Goal: Task Accomplishment & Management: Manage account settings

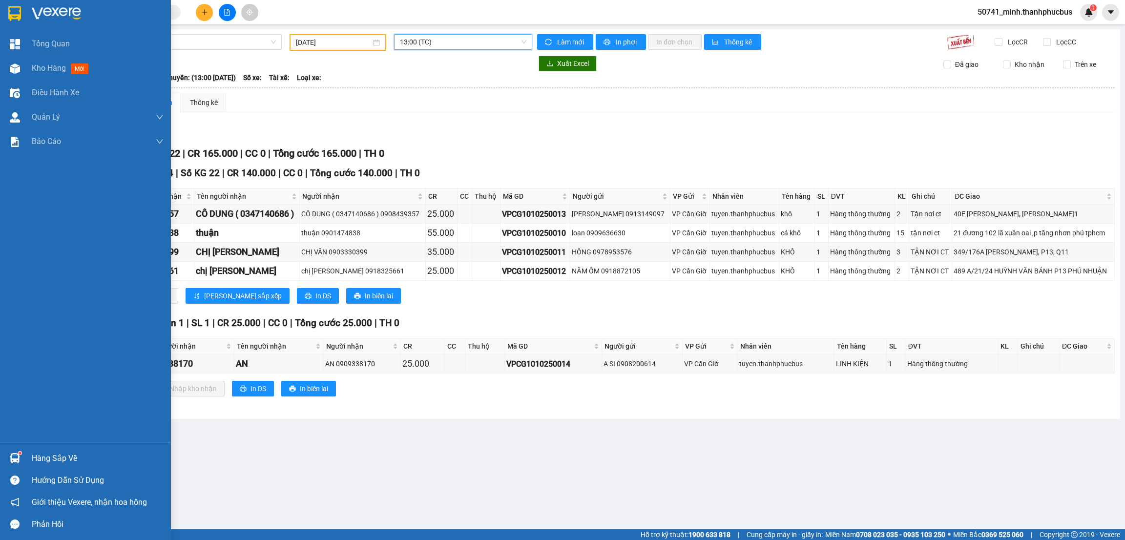
click at [22, 462] on div at bounding box center [14, 458] width 17 height 17
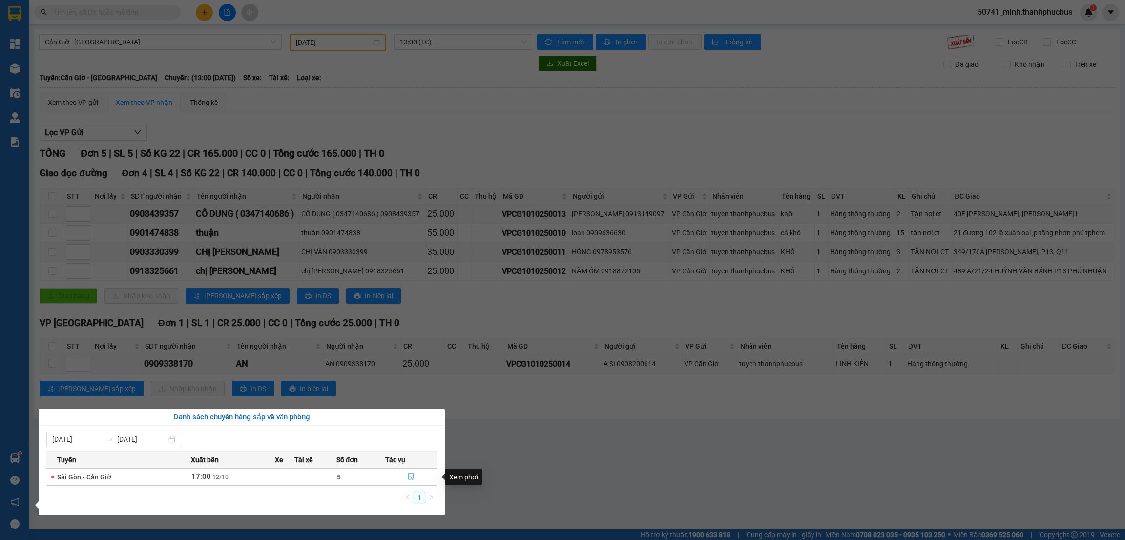
click at [409, 477] on icon "file-done" at bounding box center [411, 476] width 7 height 7
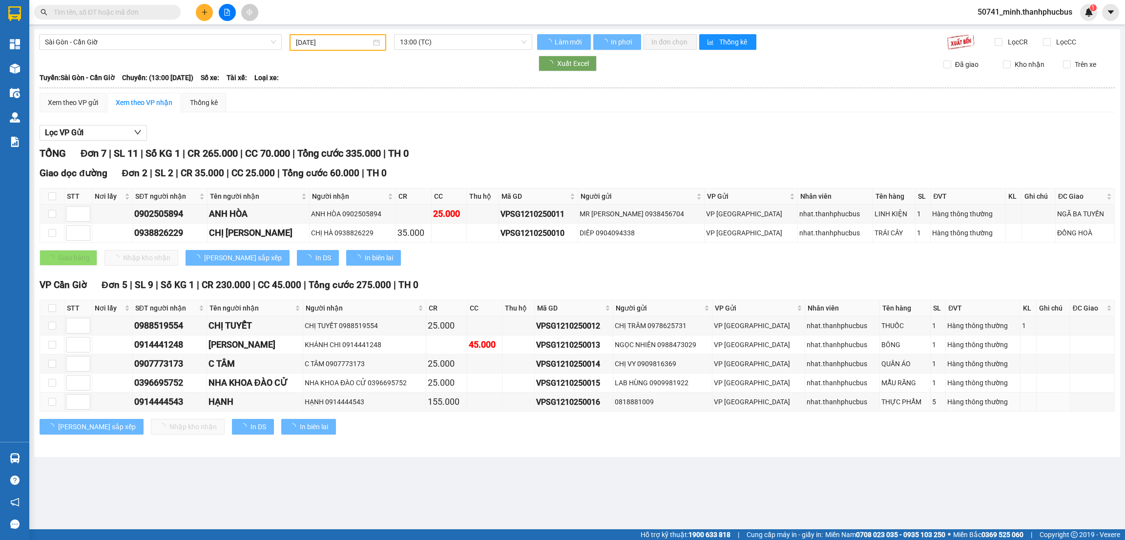
type input "[DATE]"
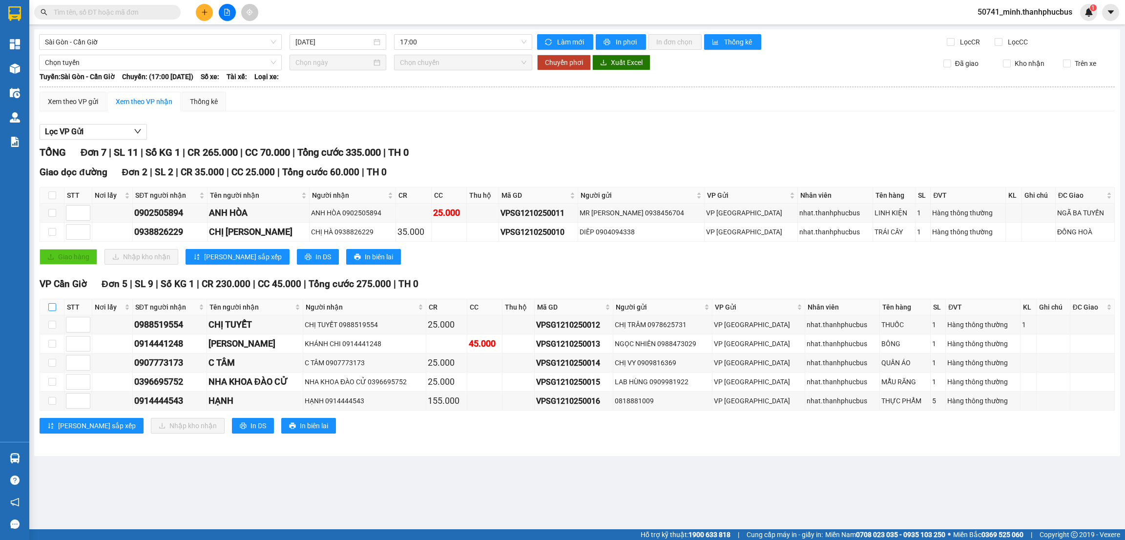
click at [52, 310] on input "checkbox" at bounding box center [52, 307] width 8 height 8
checkbox input "true"
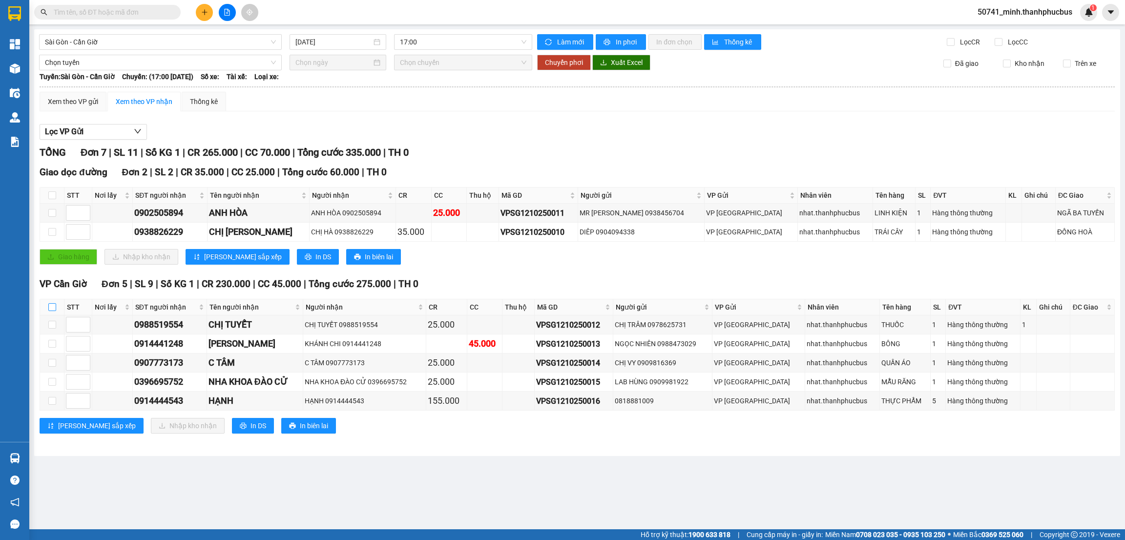
checkbox input "true"
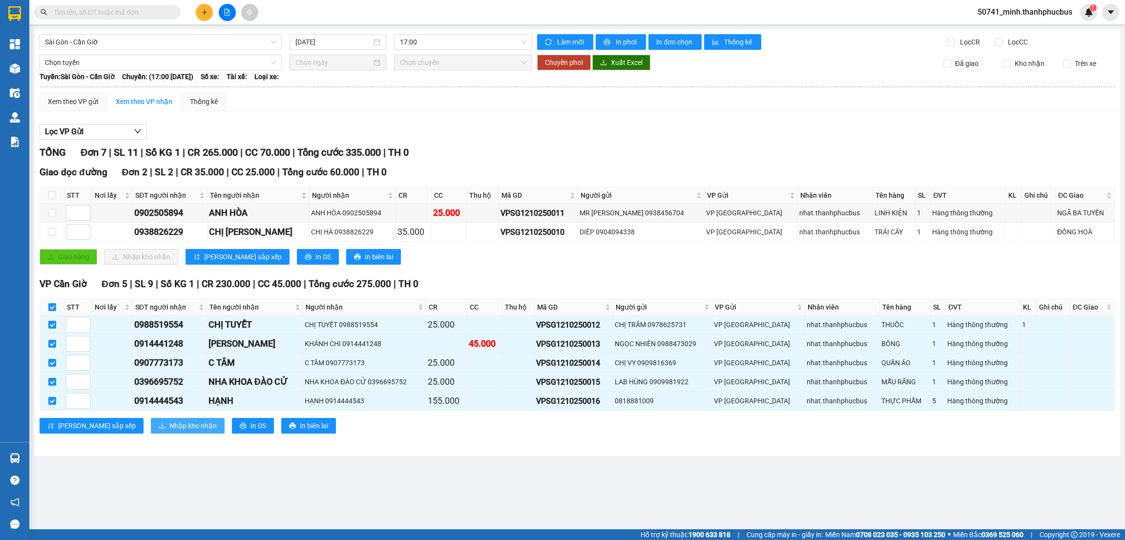
click at [169, 431] on span "Nhập kho nhận" at bounding box center [192, 425] width 47 height 11
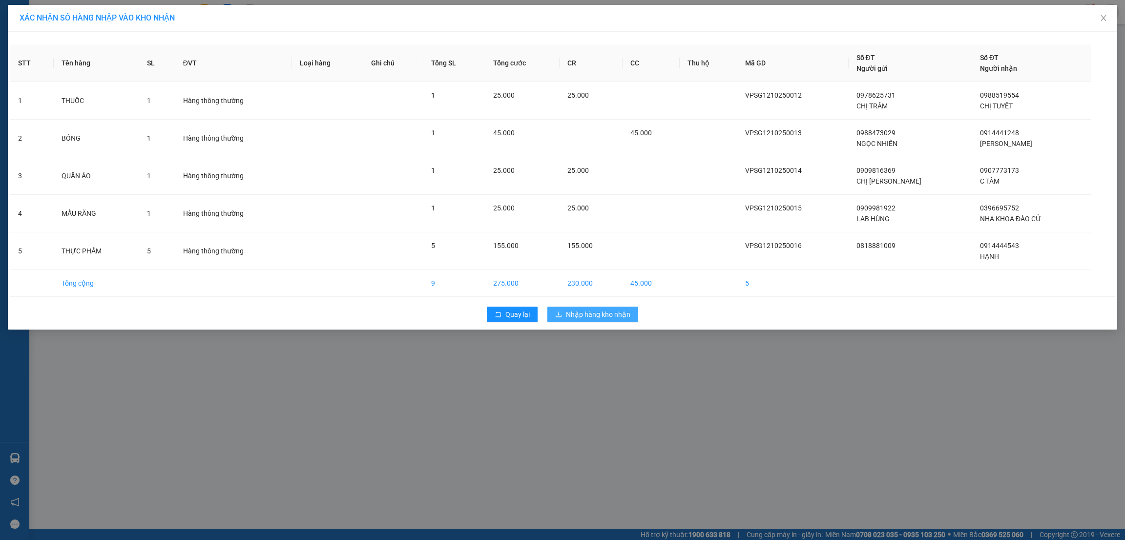
click at [589, 313] on span "Nhập hàng kho nhận" at bounding box center [598, 314] width 64 height 11
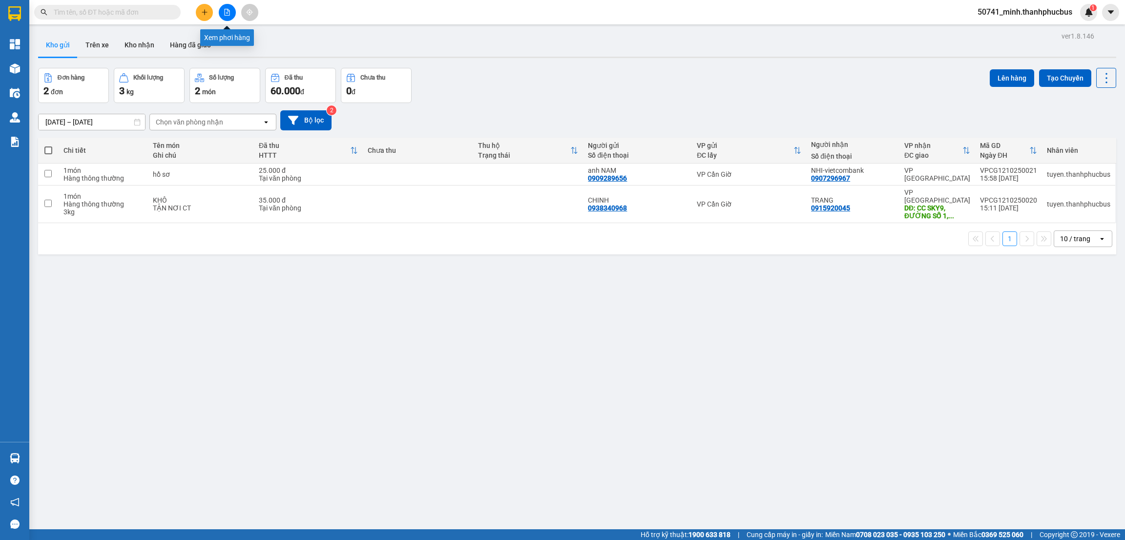
click at [227, 14] on icon "file-add" at bounding box center [227, 12] width 7 height 7
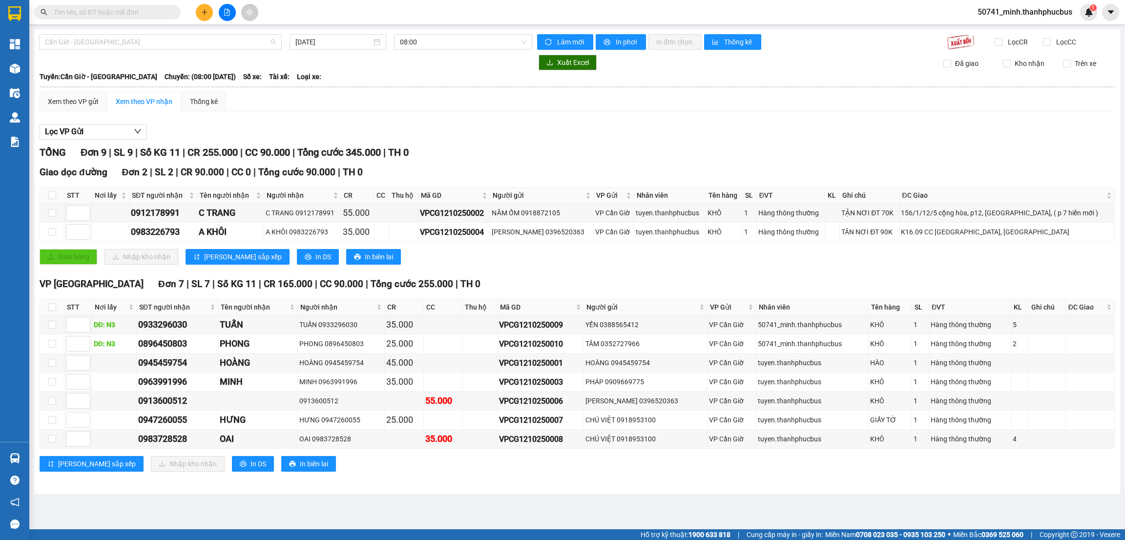
click at [121, 42] on span "Cần Giờ - [GEOGRAPHIC_DATA]" at bounding box center [160, 42] width 231 height 15
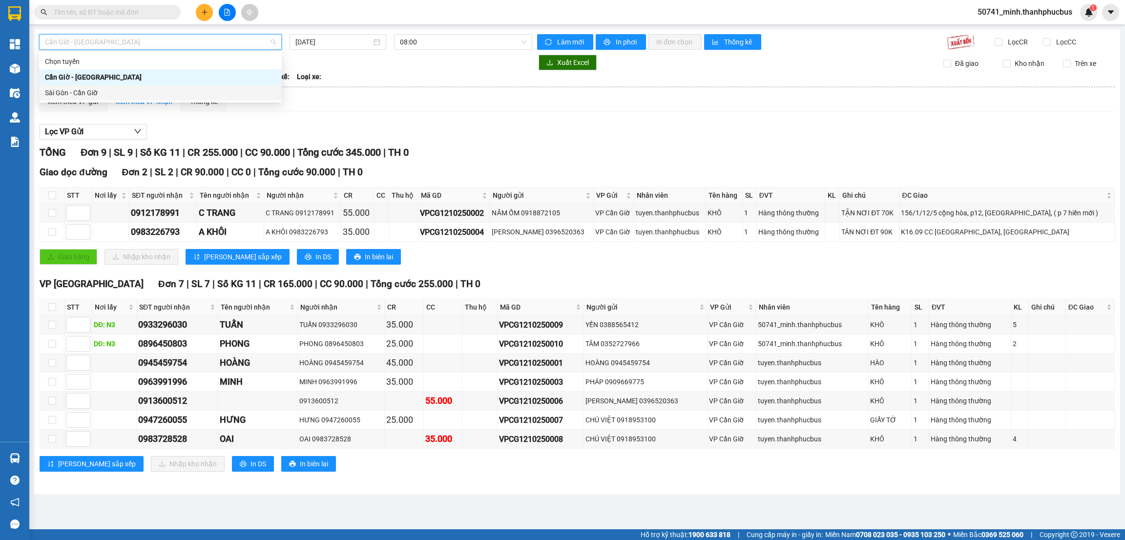
click at [77, 94] on div "Sài Gòn - Cần Giờ" at bounding box center [160, 92] width 231 height 11
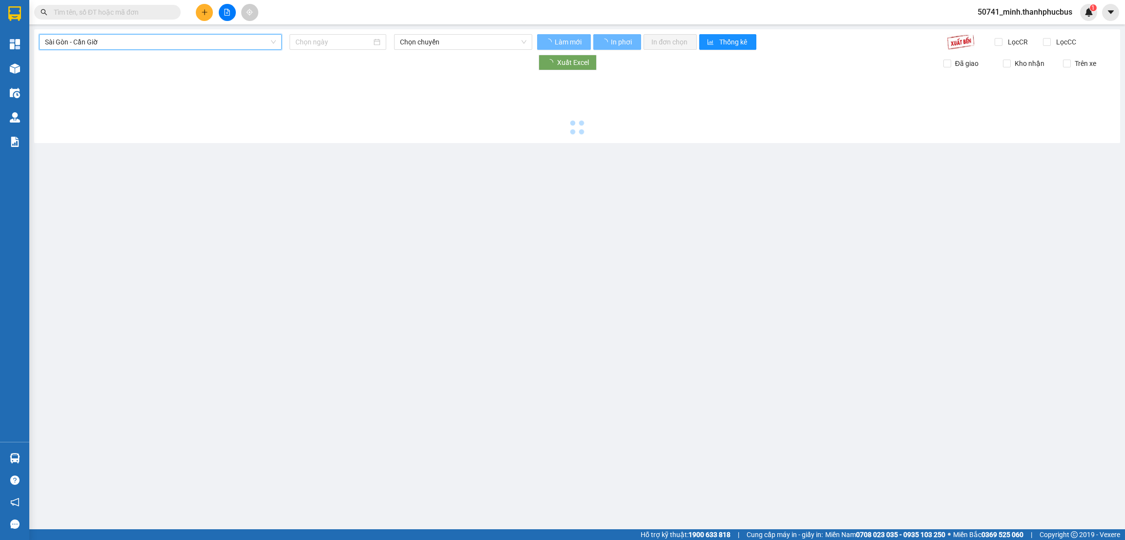
type input "[DATE]"
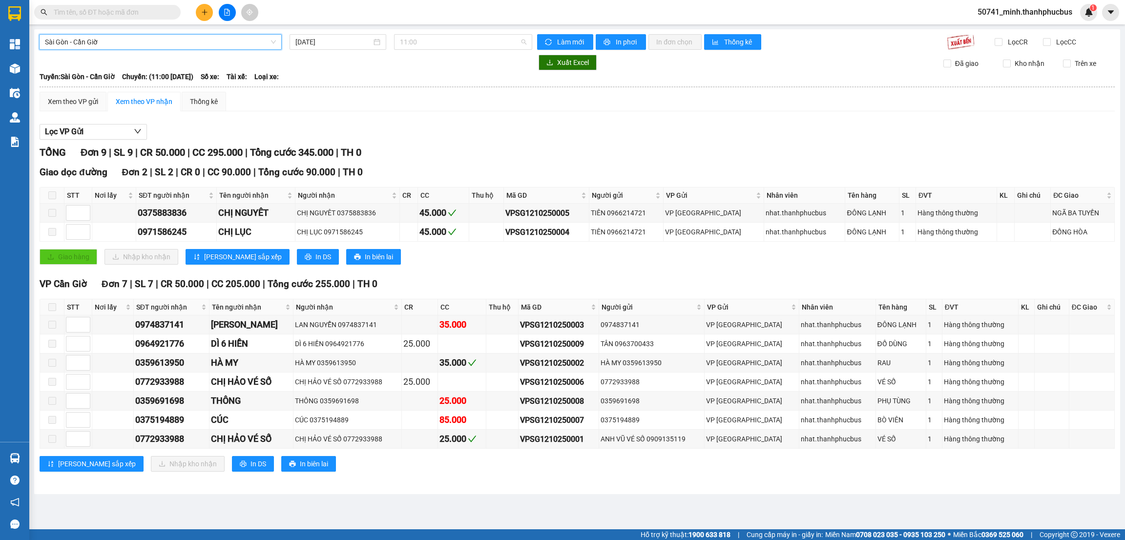
click at [444, 42] on span "11:00" at bounding box center [463, 42] width 126 height 15
click at [420, 109] on div "17:00" at bounding box center [438, 108] width 76 height 11
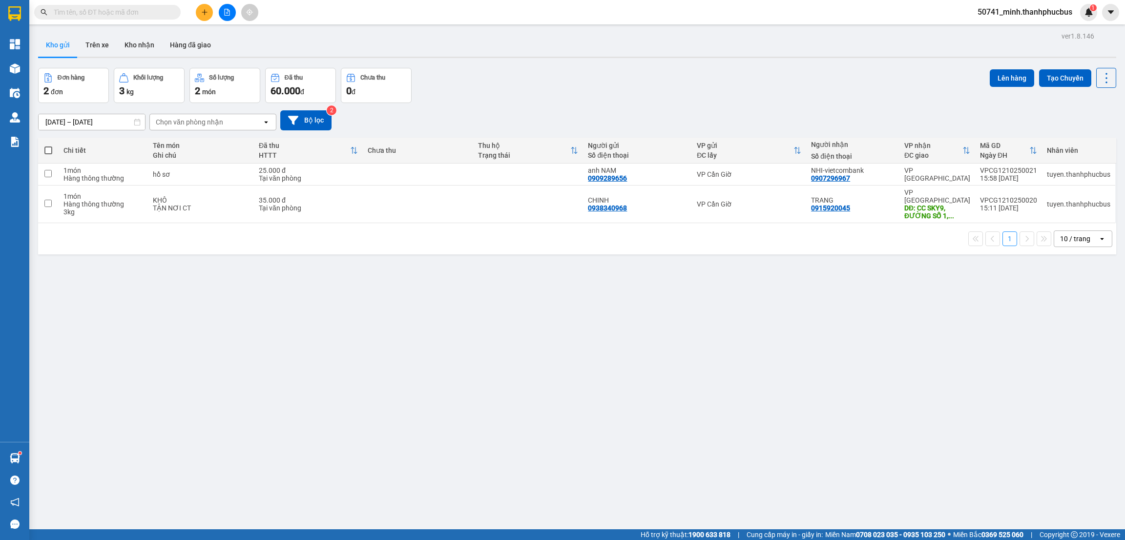
click at [137, 45] on button "Kho nhận" at bounding box center [139, 44] width 45 height 23
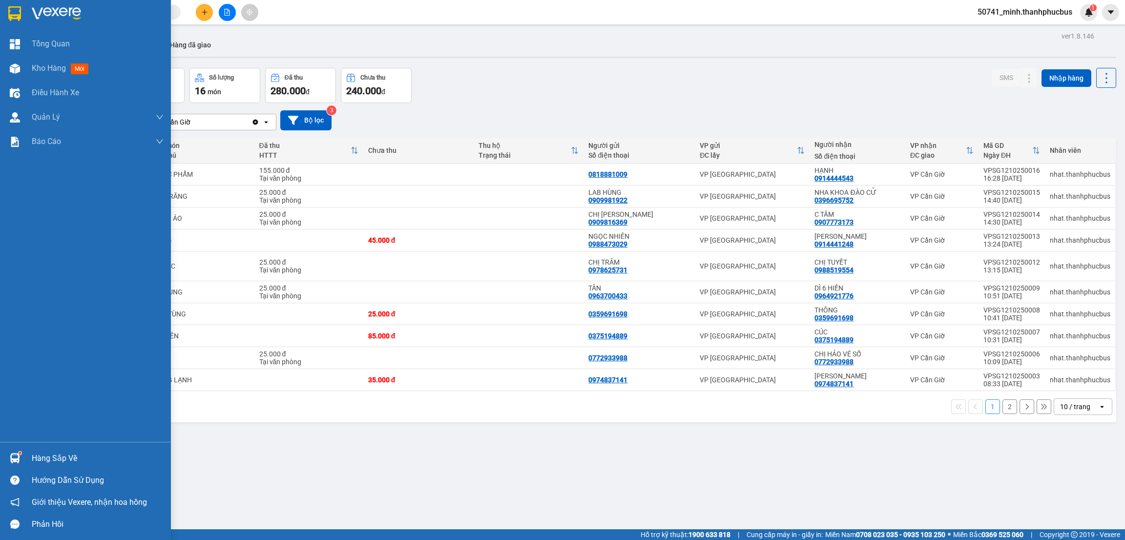
click at [16, 458] on img at bounding box center [15, 458] width 10 height 10
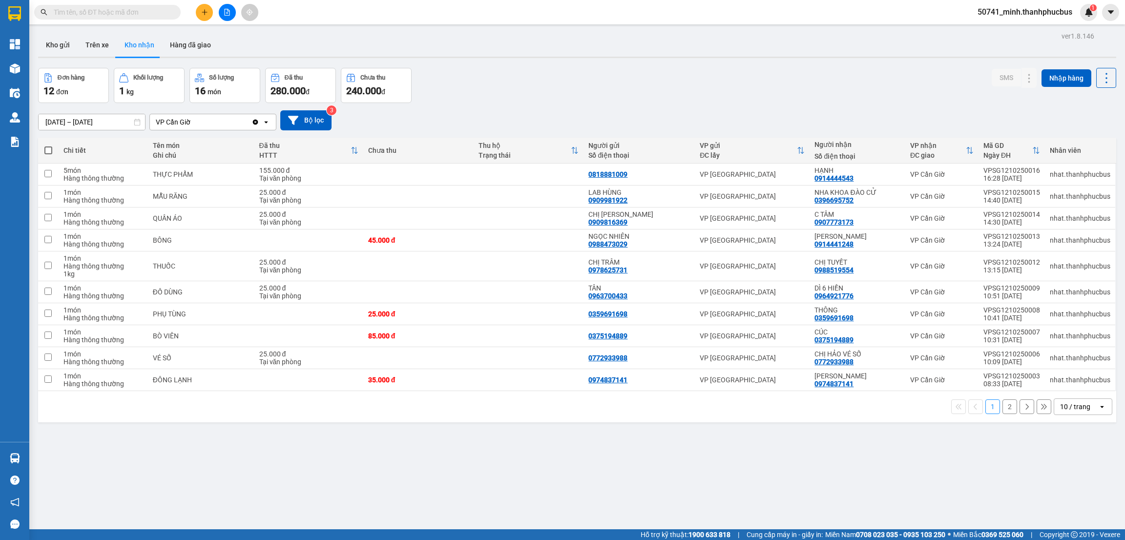
click at [520, 494] on section "Kết quả tìm kiếm ( 0 ) Bộ lọc No Data 50741_minh.thanhphucbus 1 Tổng Quan Kho h…" at bounding box center [562, 270] width 1125 height 540
click at [1006, 338] on icon at bounding box center [1009, 335] width 7 height 7
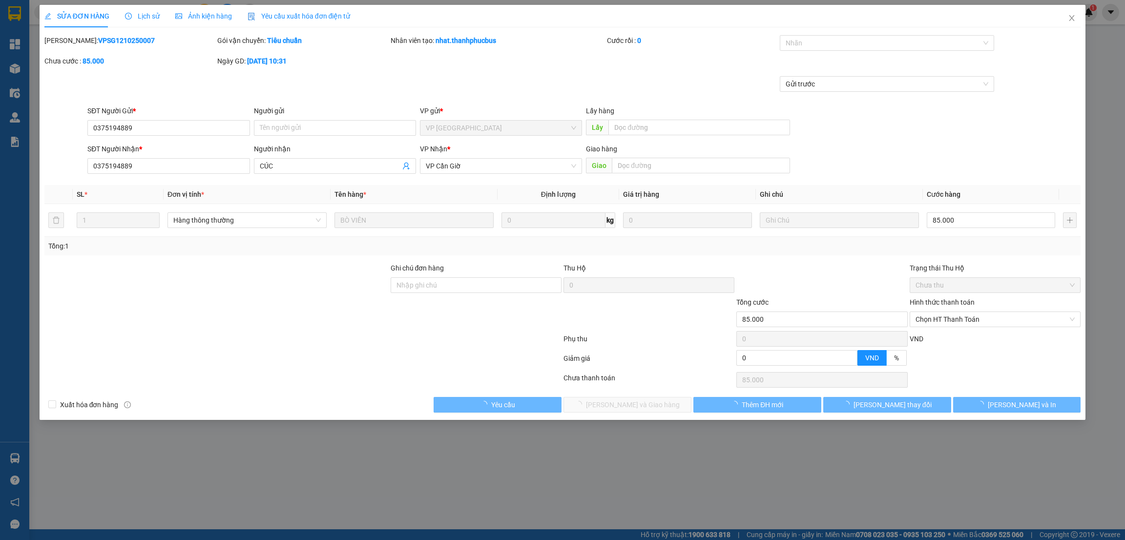
type input "0375194889"
type input "CÚC"
type input "85.000"
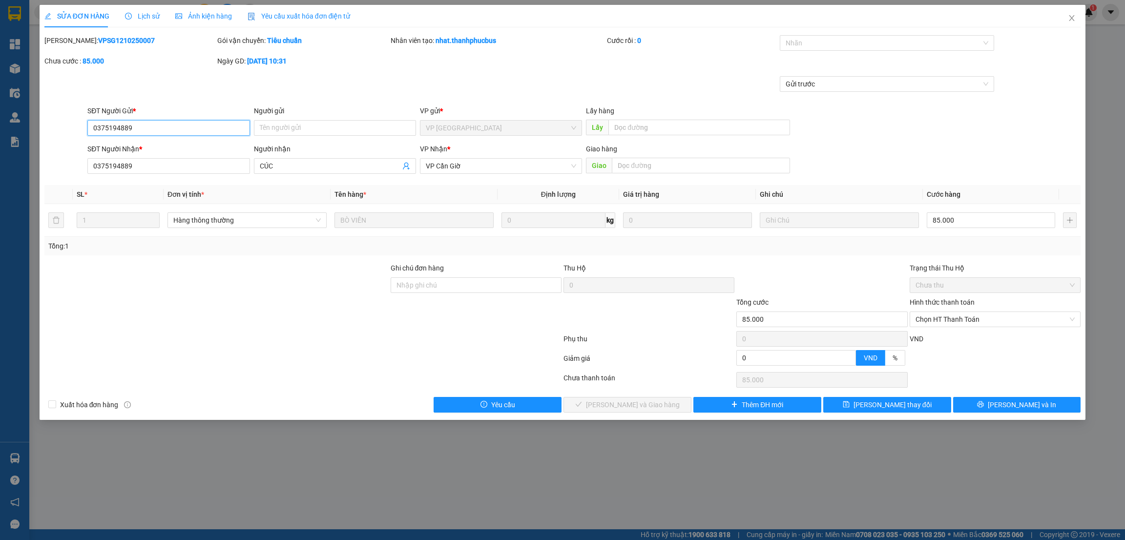
click at [952, 318] on span "Chọn HT Thanh Toán" at bounding box center [994, 319] width 159 height 15
click at [937, 341] on div "Tại văn phòng" at bounding box center [994, 339] width 159 height 11
type input "0"
click at [649, 407] on span "[PERSON_NAME] và Giao hàng" at bounding box center [633, 404] width 94 height 11
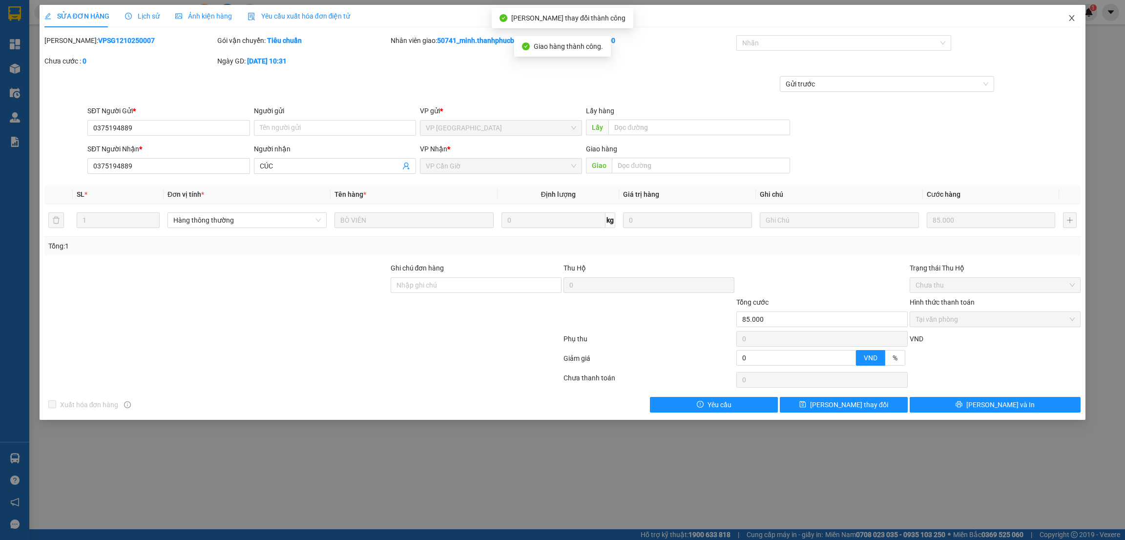
click at [1071, 23] on span "Close" at bounding box center [1071, 18] width 27 height 27
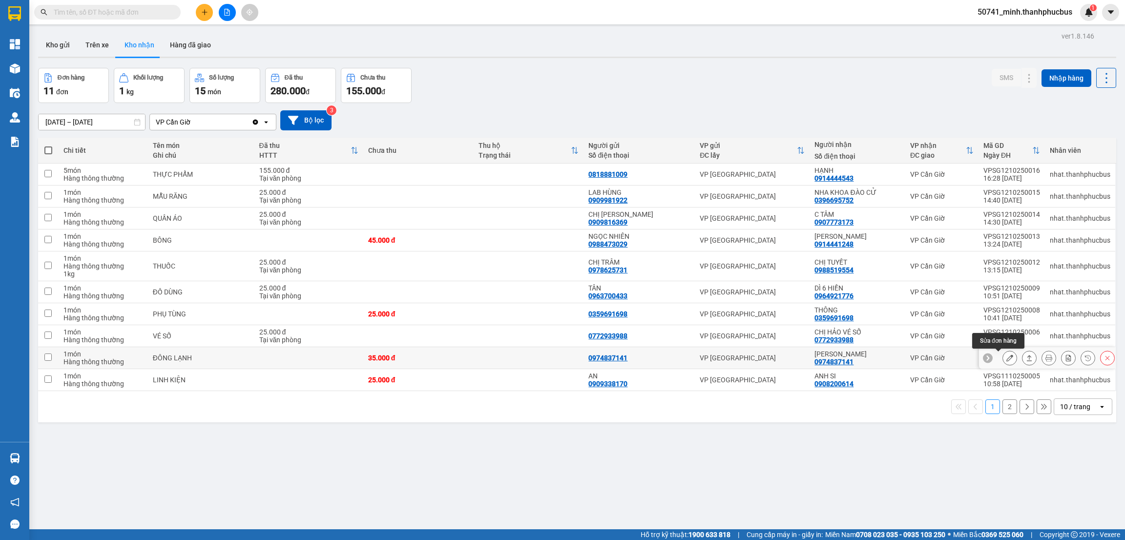
click at [1006, 358] on icon at bounding box center [1009, 357] width 7 height 7
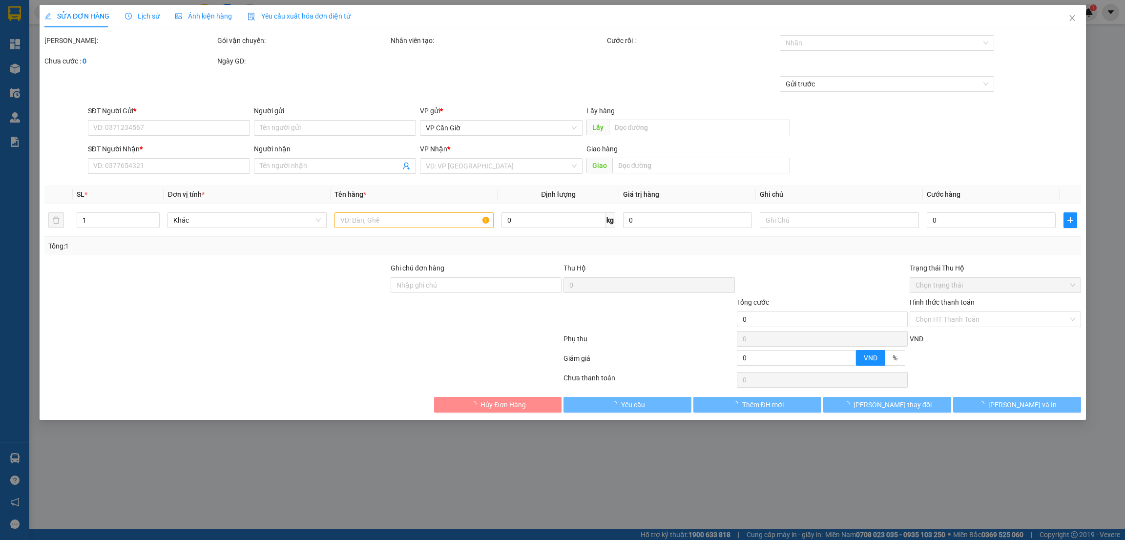
type input "0974837141"
type input "[PERSON_NAME]"
type input "35.000"
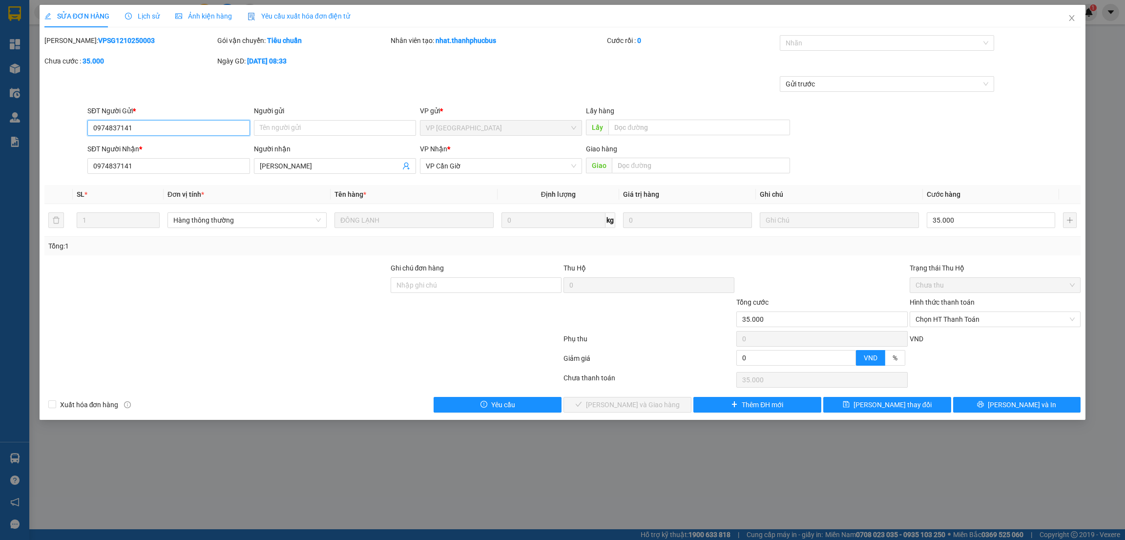
click at [961, 322] on span "Chọn HT Thanh Toán" at bounding box center [994, 319] width 159 height 15
click at [948, 340] on div "Tại văn phòng" at bounding box center [994, 339] width 159 height 11
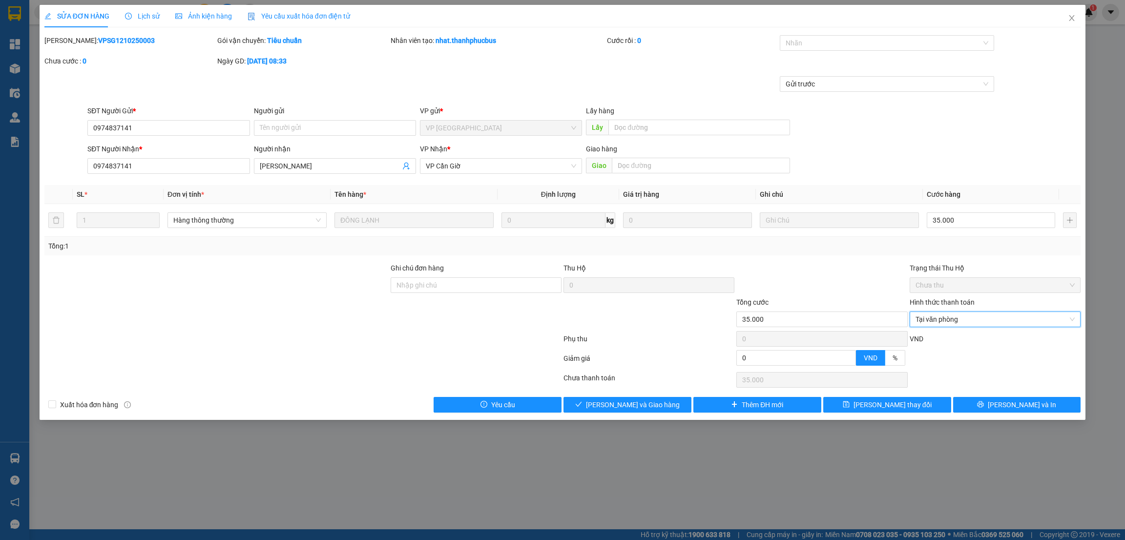
type input "0"
click at [635, 404] on span "[PERSON_NAME] và Giao hàng" at bounding box center [633, 404] width 94 height 11
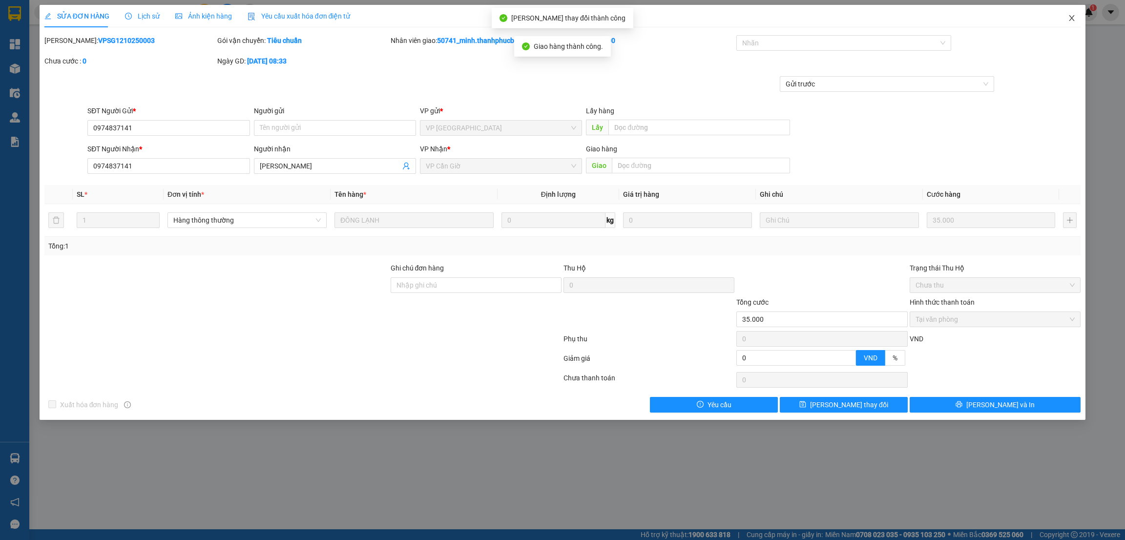
click at [1068, 21] on icon "close" at bounding box center [1072, 18] width 8 height 8
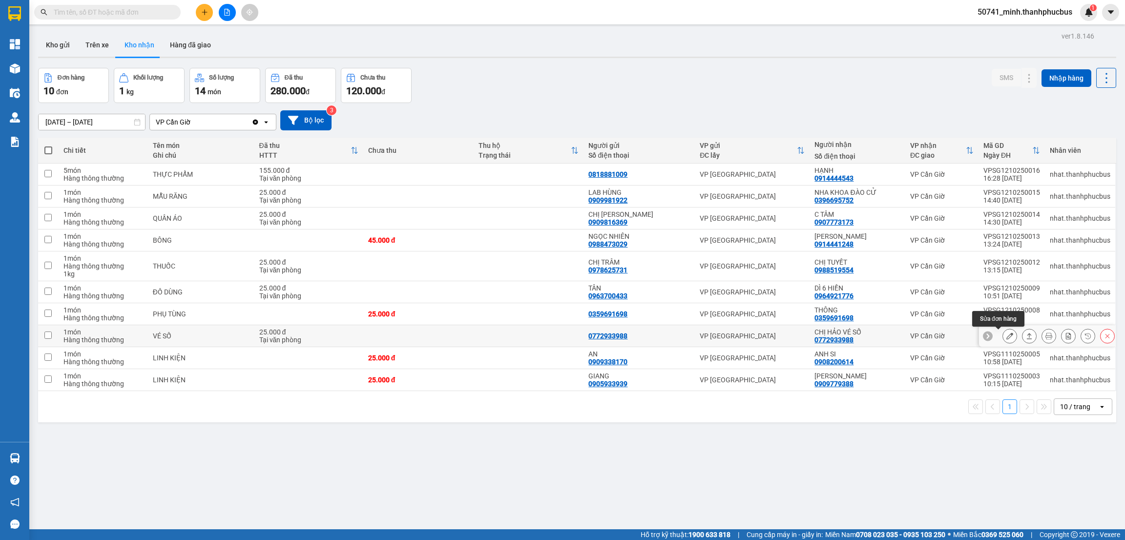
click at [1003, 337] on button at bounding box center [1010, 336] width 14 height 17
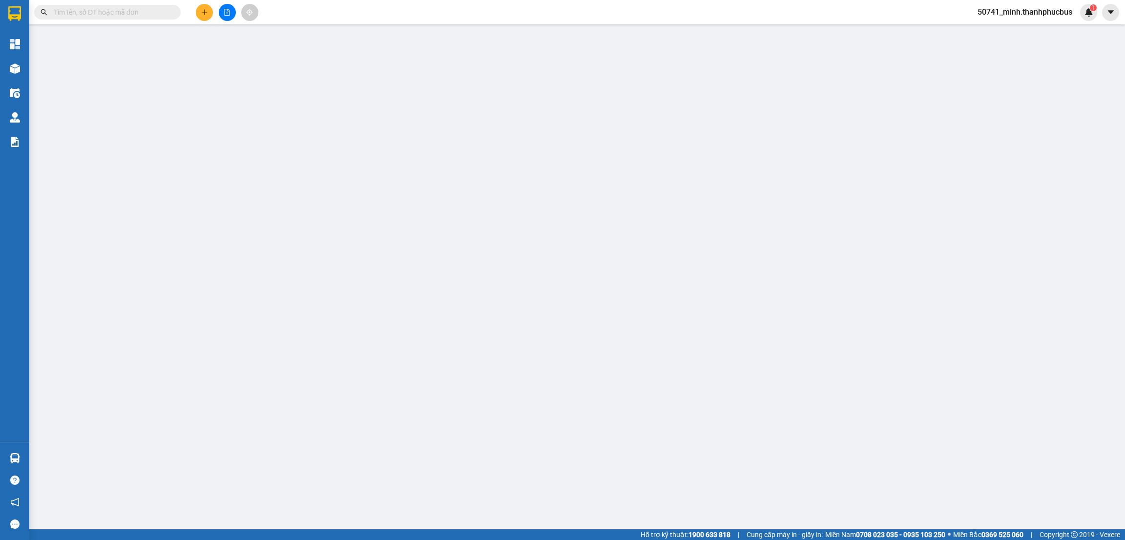
type input "0772933988"
type input "CHỊ HẢO VÉ SỐ"
type input "25.000"
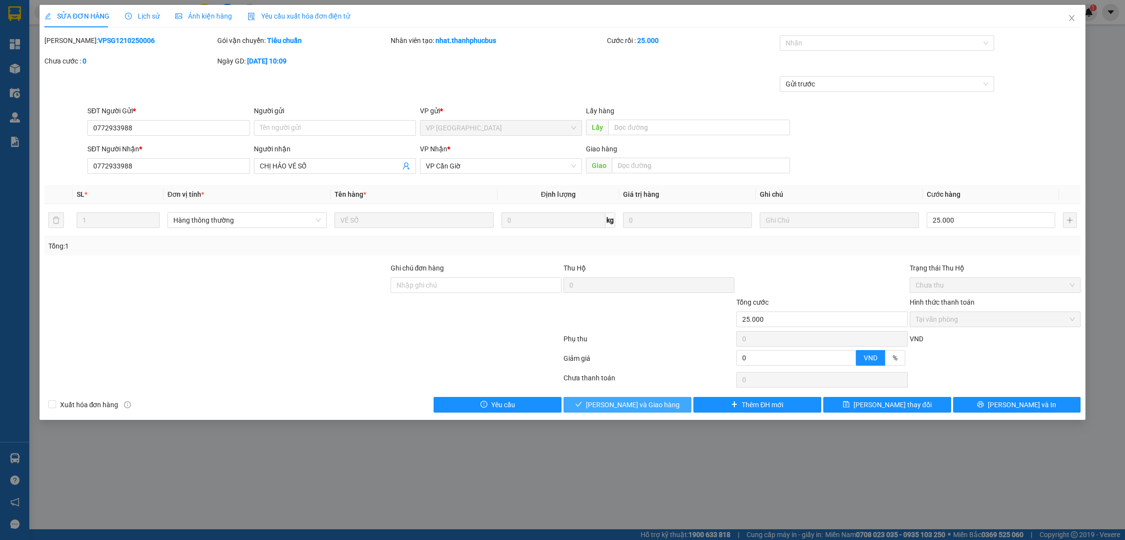
click at [646, 406] on span "[PERSON_NAME] và Giao hàng" at bounding box center [633, 404] width 94 height 11
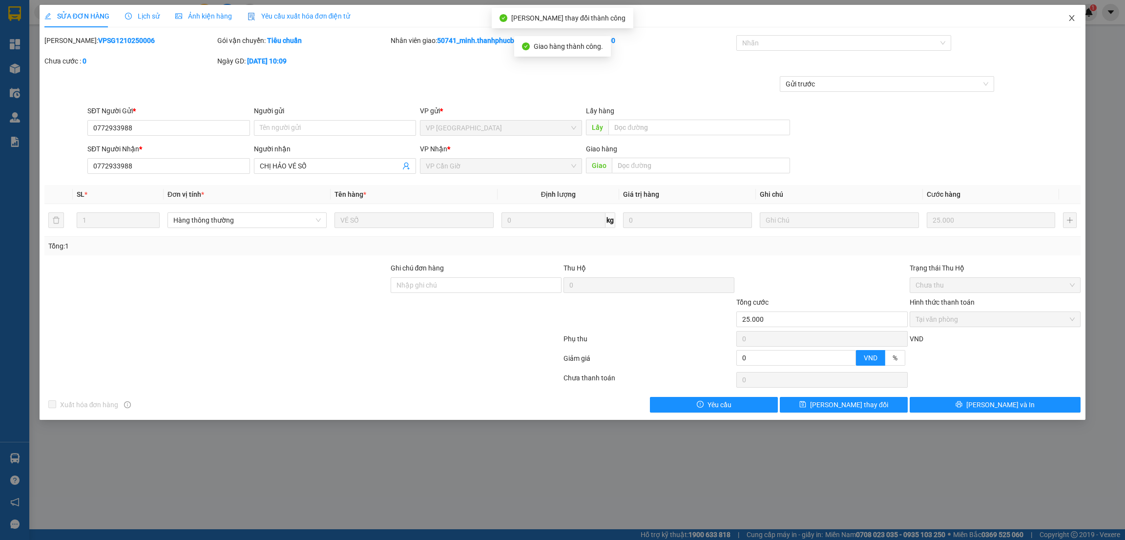
click at [1071, 17] on icon "close" at bounding box center [1072, 18] width 8 height 8
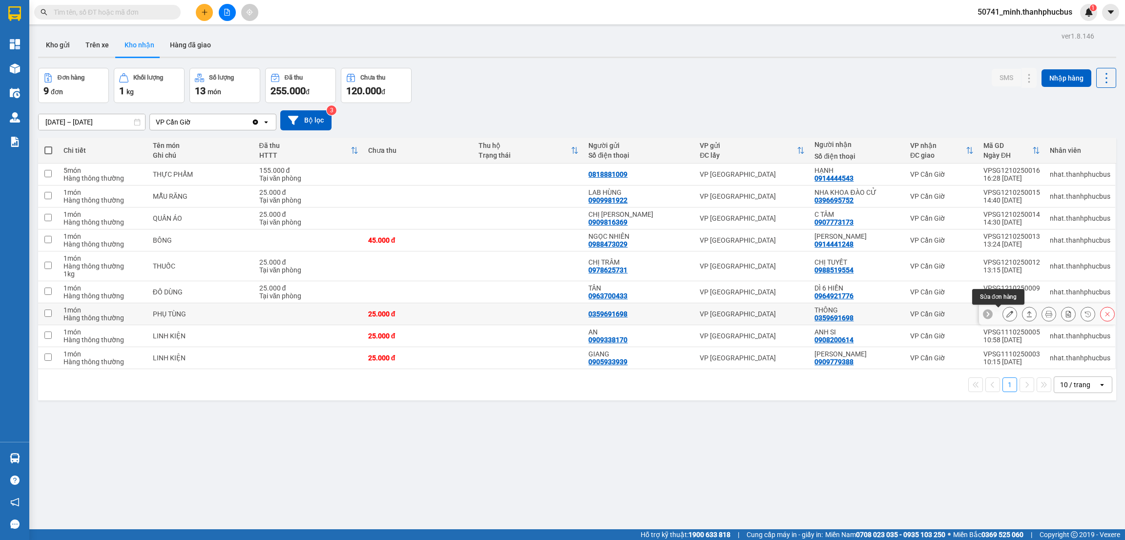
click at [1006, 313] on icon at bounding box center [1009, 313] width 7 height 7
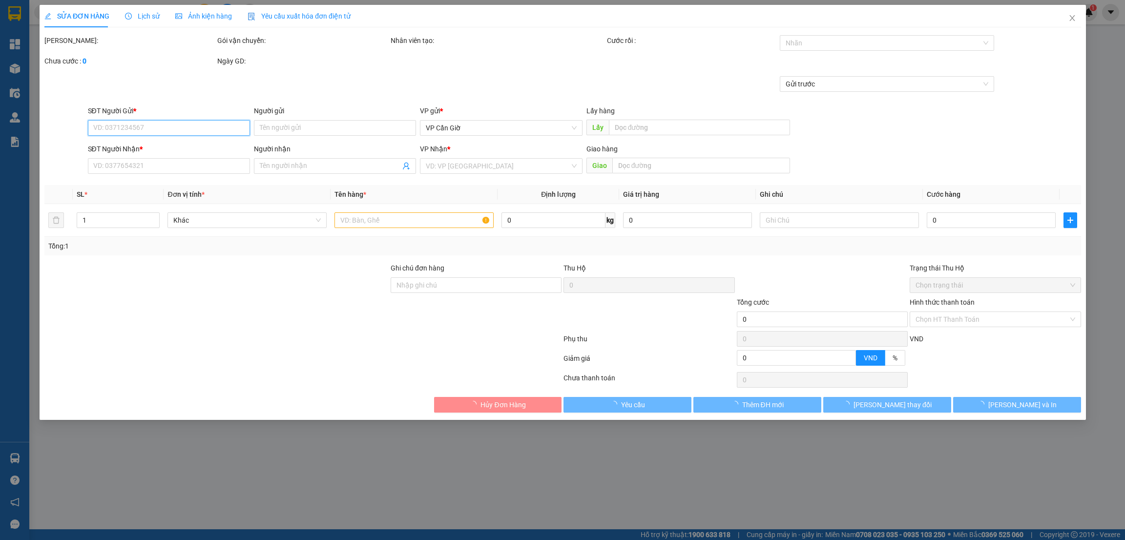
type input "0359691698"
type input "THÔNG"
type input "25.000"
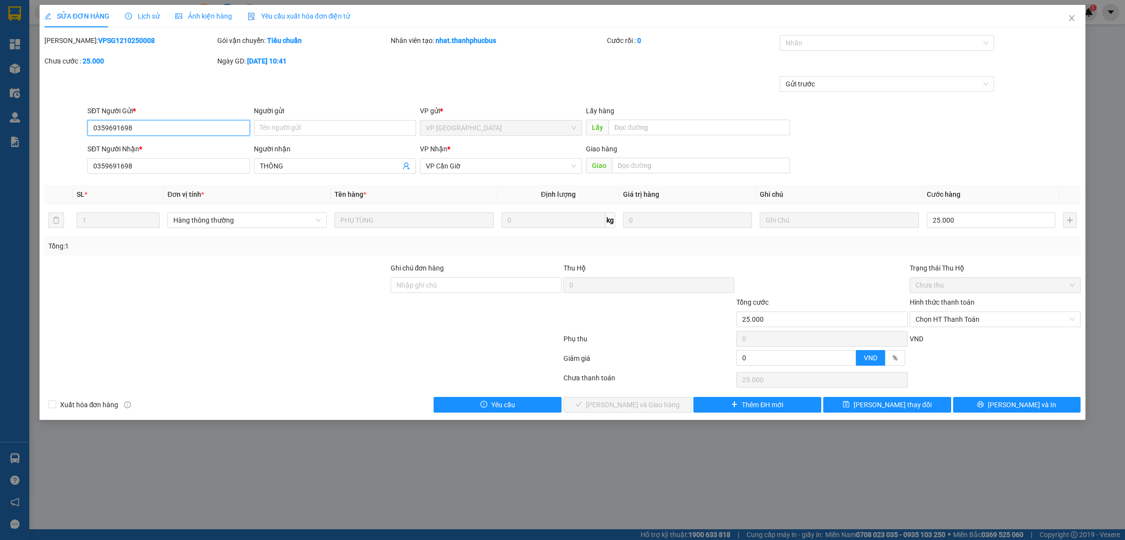
click at [966, 320] on span "Chọn HT Thanh Toán" at bounding box center [994, 319] width 159 height 15
click at [960, 337] on div "Tại văn phòng" at bounding box center [994, 339] width 159 height 11
type input "0"
click at [638, 406] on span "[PERSON_NAME] và Giao hàng" at bounding box center [633, 404] width 94 height 11
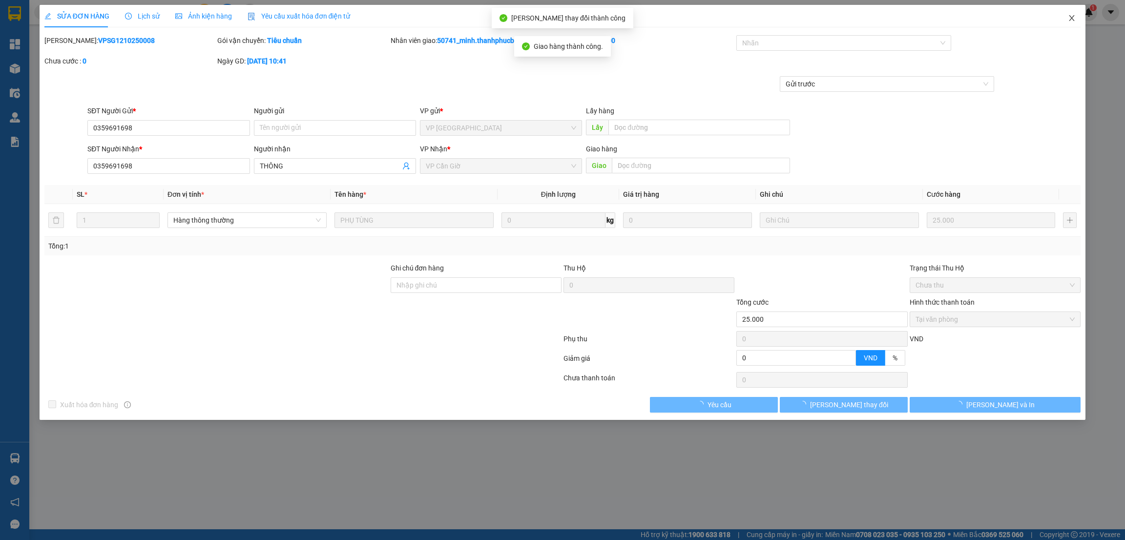
click at [1070, 15] on icon "close" at bounding box center [1072, 18] width 8 height 8
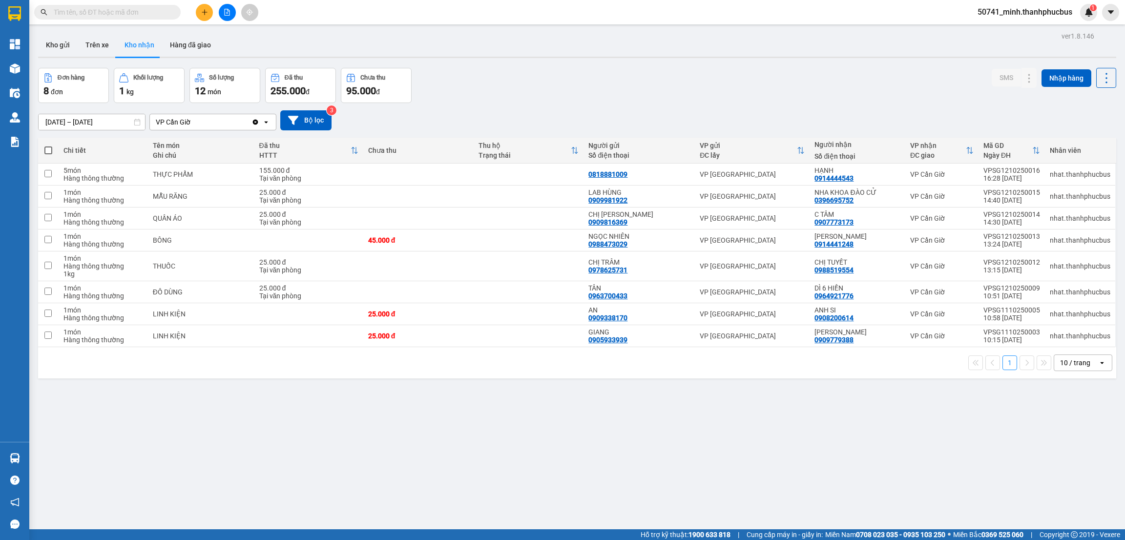
click at [92, 45] on button "Trên xe" at bounding box center [97, 44] width 39 height 23
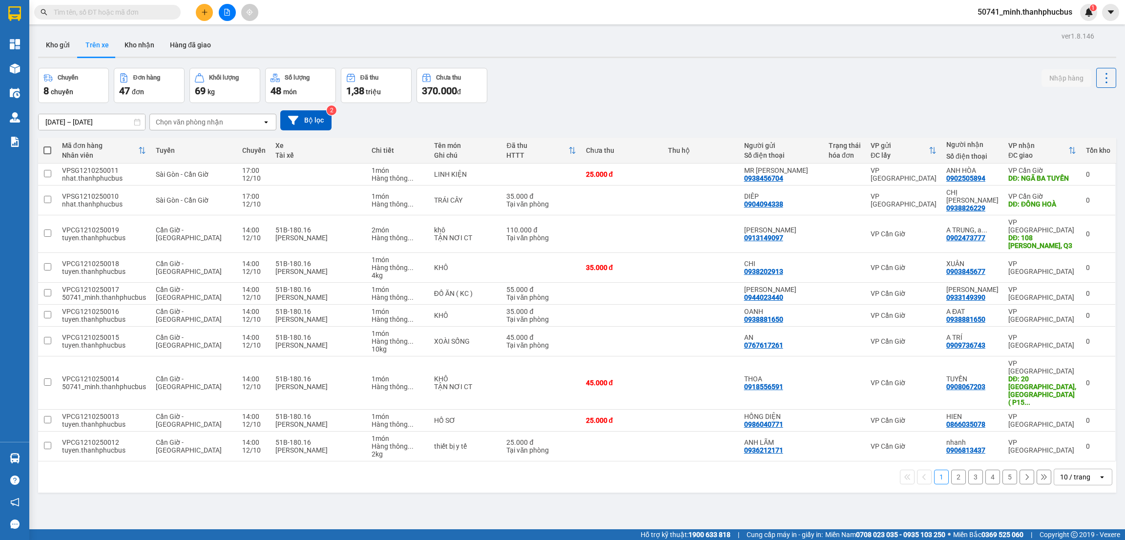
click at [227, 120] on div "Chọn văn phòng nhận" at bounding box center [206, 122] width 112 height 16
click at [184, 163] on span "VP Cần Giờ" at bounding box center [175, 161] width 37 height 10
